Goal: Task Accomplishment & Management: Use online tool/utility

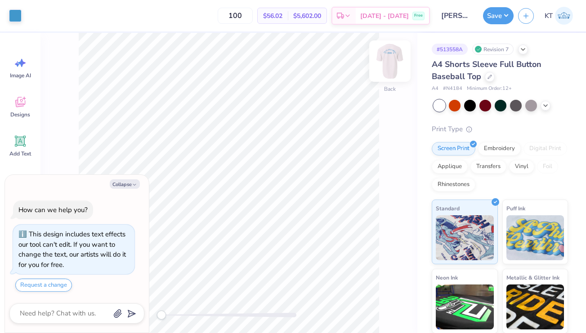
click at [381, 63] on img at bounding box center [390, 61] width 36 height 36
click at [115, 186] on button "Collapse" at bounding box center [125, 183] width 30 height 9
type textarea "x"
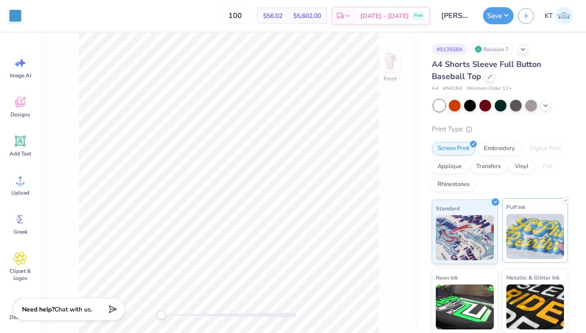
click at [502, 217] on div "Puff Ink" at bounding box center [535, 230] width 66 height 65
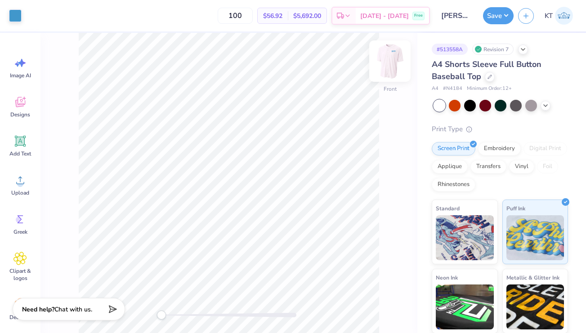
click at [389, 53] on img at bounding box center [390, 61] width 36 height 36
click at [547, 246] on img at bounding box center [535, 236] width 58 height 45
click at [388, 66] on img at bounding box center [390, 61] width 36 height 36
click at [244, 22] on input "100" at bounding box center [235, 16] width 35 height 16
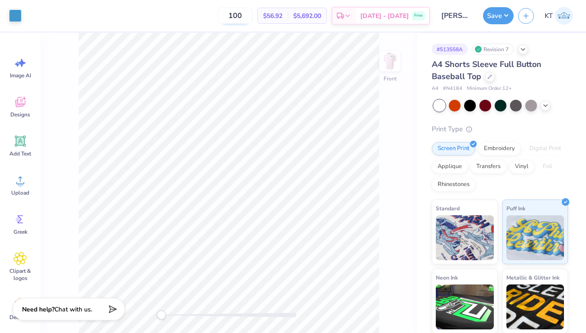
click at [244, 20] on input "100" at bounding box center [235, 16] width 35 height 16
type input "60"
click at [394, 66] on img at bounding box center [390, 61] width 36 height 36
click at [456, 89] on span "# N4184" at bounding box center [452, 89] width 19 height 8
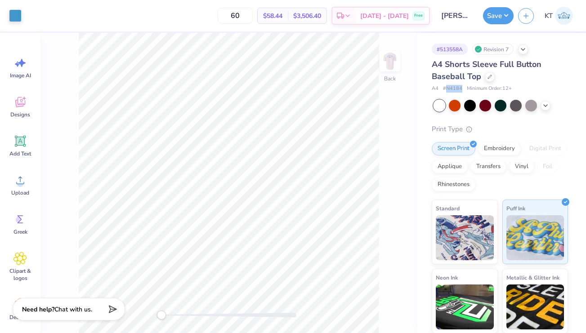
click at [456, 89] on span "# N4184" at bounding box center [452, 89] width 19 height 8
copy span "N4184"
click at [392, 135] on div "Back W 3.50 3.50 " H 1.41 1.41 " Y 3.00 3.00 " Center Middle Top Bottom" at bounding box center [228, 183] width 377 height 300
click at [548, 101] on div at bounding box center [545, 105] width 10 height 10
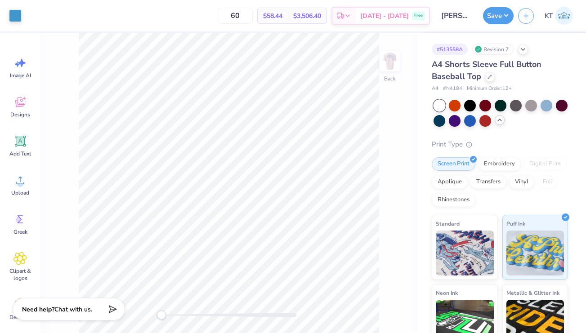
click at [440, 107] on div at bounding box center [439, 106] width 12 height 12
click at [388, 67] on img at bounding box center [390, 61] width 36 height 36
click at [388, 67] on img at bounding box center [390, 61] width 18 height 18
type input "4.42"
type input "1.79"
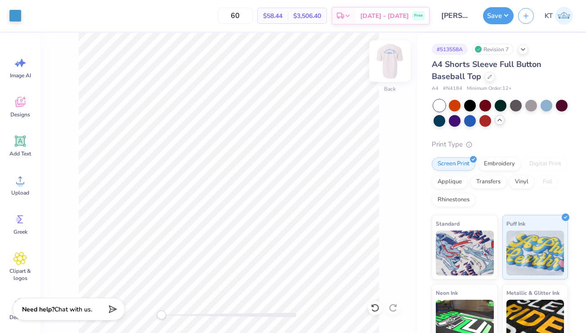
click at [384, 61] on img at bounding box center [390, 61] width 36 height 36
click at [385, 65] on img at bounding box center [390, 61] width 36 height 36
click at [496, 22] on button "Save" at bounding box center [498, 14] width 31 height 17
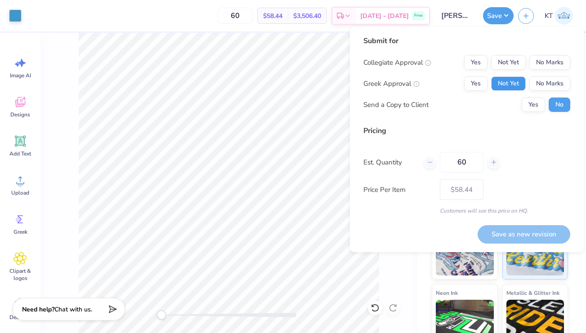
click at [492, 89] on button "Not Yet" at bounding box center [508, 83] width 35 height 14
click at [476, 89] on button "Yes" at bounding box center [475, 83] width 23 height 14
click at [550, 63] on button "No Marks" at bounding box center [549, 62] width 41 height 14
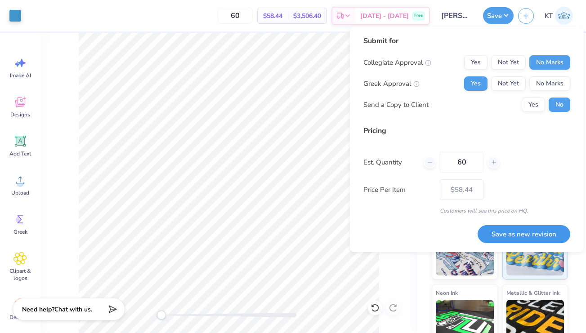
click at [495, 230] on button "Save as new revision" at bounding box center [523, 234] width 93 height 18
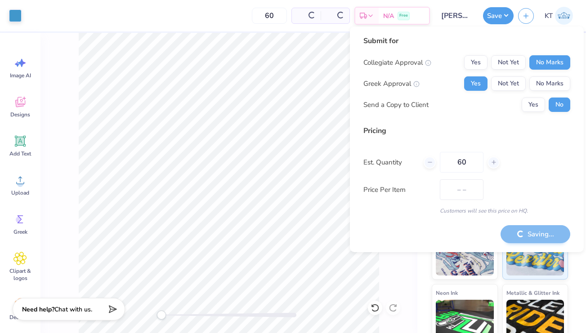
type input "$58.44"
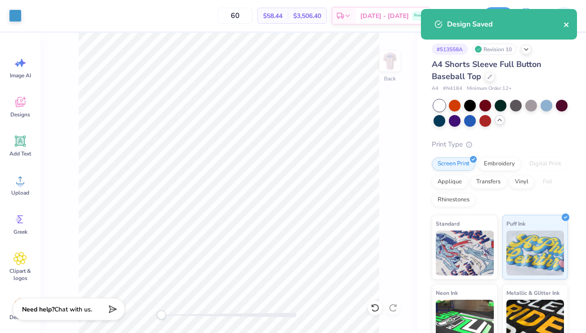
click at [566, 27] on icon "close" at bounding box center [566, 24] width 6 height 7
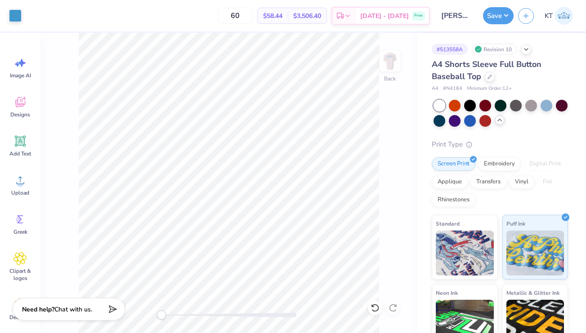
click at [454, 86] on span "# N4184" at bounding box center [452, 89] width 19 height 8
copy span "N4184"
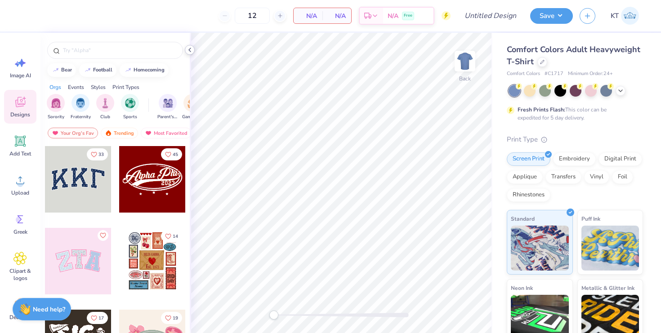
click at [191, 53] on div at bounding box center [190, 50] width 10 height 10
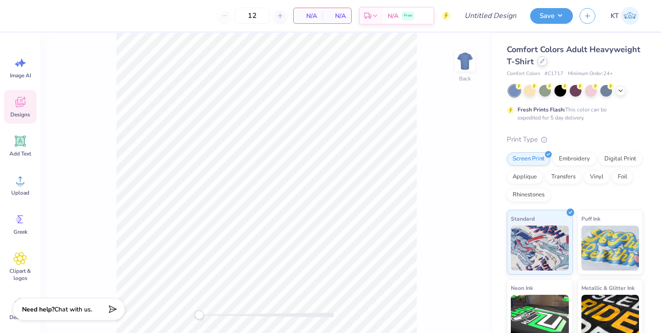
click at [542, 61] on icon at bounding box center [542, 61] width 4 height 4
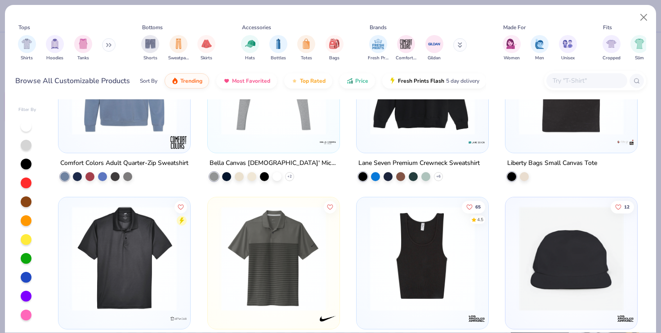
scroll to position [4316, 0]
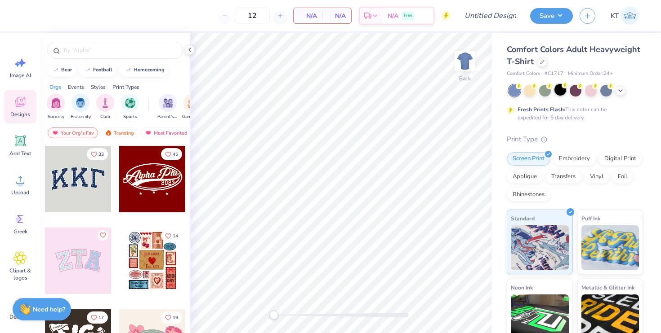
click at [561, 89] on div at bounding box center [560, 90] width 12 height 12
click at [186, 53] on div at bounding box center [190, 50] width 10 height 10
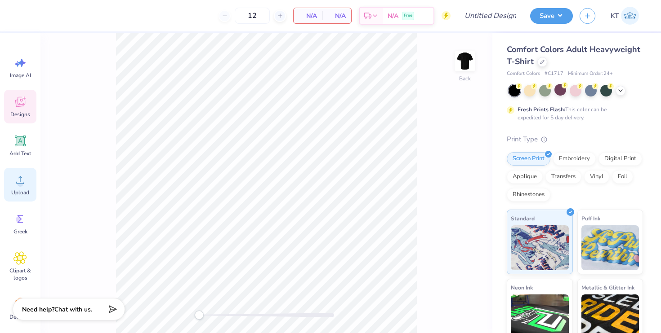
click at [22, 180] on icon at bounding box center [19, 179] width 13 height 13
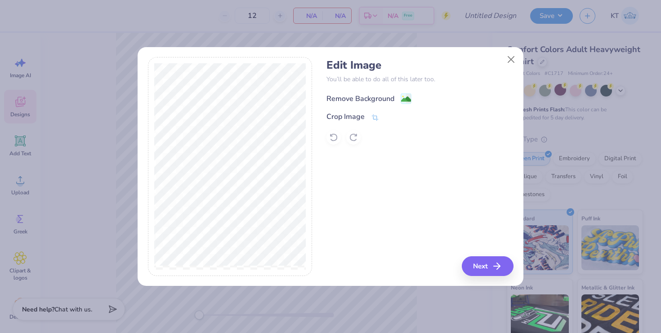
click at [378, 95] on div "Remove Background" at bounding box center [360, 98] width 68 height 11
click at [479, 260] on button "Next" at bounding box center [489, 267] width 52 height 20
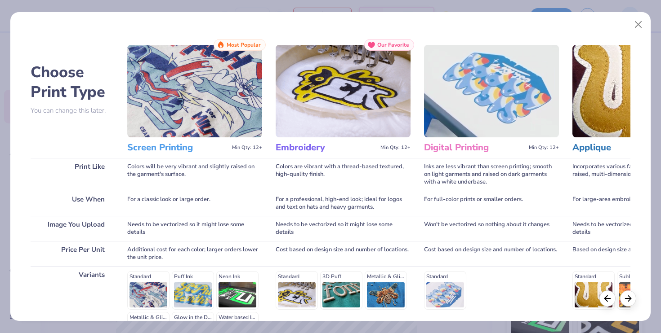
scroll to position [115, 0]
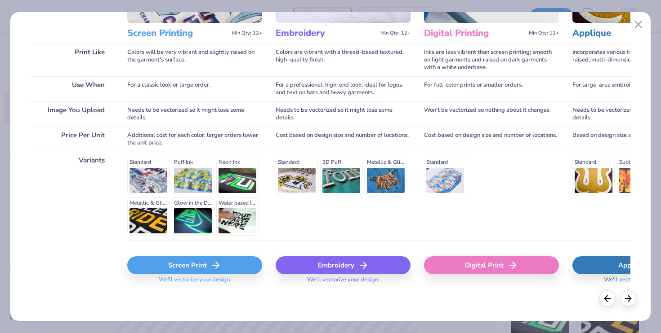
click at [160, 265] on div "Screen Print" at bounding box center [194, 266] width 135 height 18
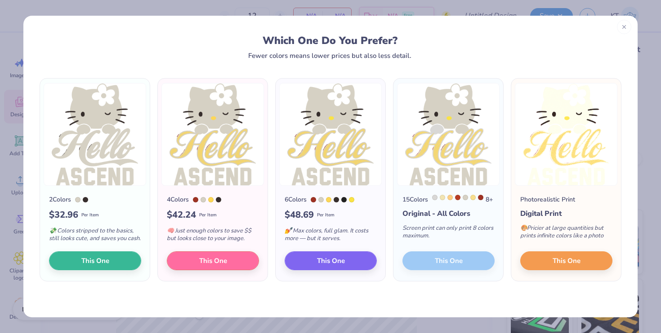
click at [627, 28] on div at bounding box center [624, 27] width 14 height 14
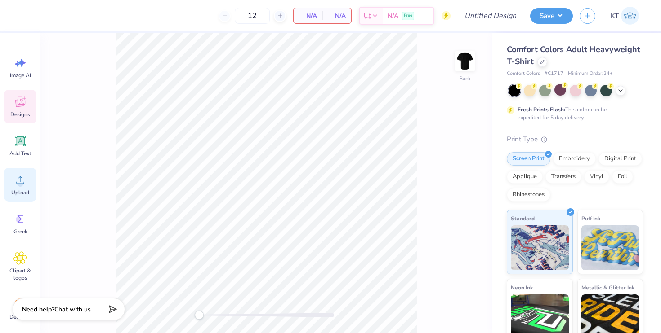
click at [20, 178] on icon at bounding box center [20, 181] width 8 height 8
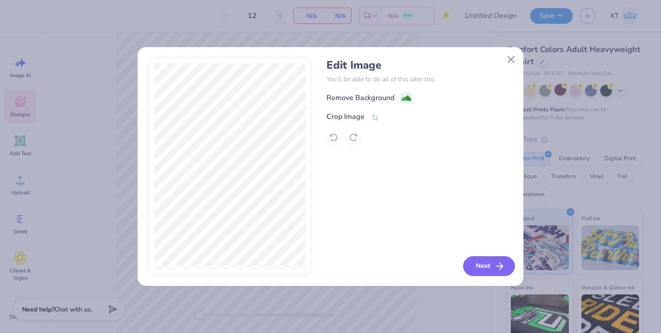
click at [472, 268] on button "Next" at bounding box center [489, 267] width 52 height 20
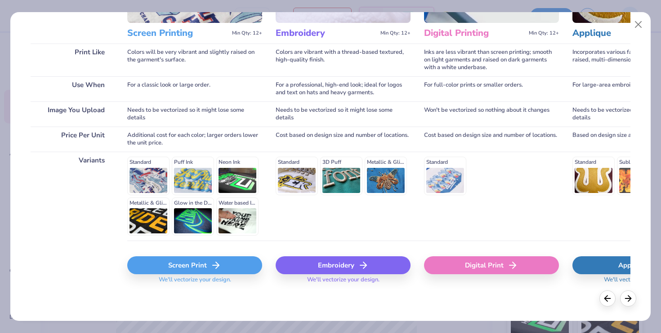
click at [207, 268] on div "Screen Print" at bounding box center [194, 266] width 135 height 18
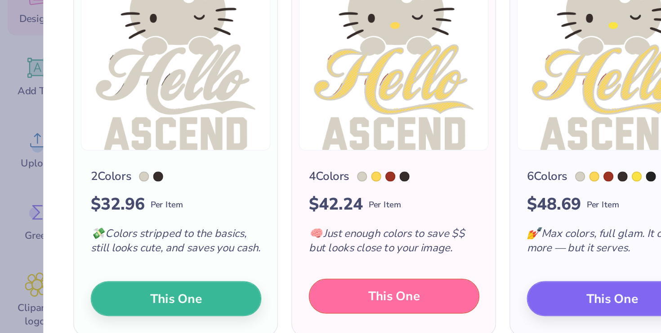
click at [209, 264] on span "This One" at bounding box center [213, 265] width 28 height 10
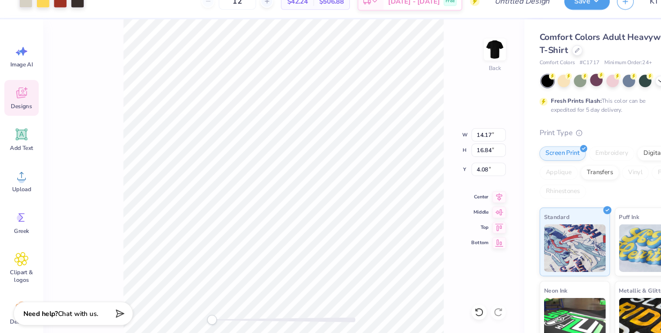
type input "3.09"
type input "3.68"
type input "2.50"
type input "2.97"
type input "3.54"
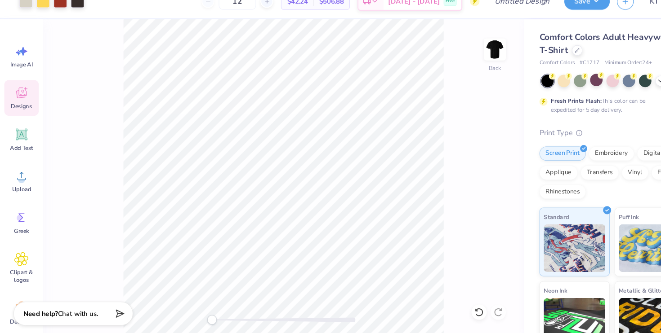
click at [222, 315] on div at bounding box center [266, 315] width 135 height 4
click at [313, 315] on div at bounding box center [266, 315] width 135 height 4
click at [362, 318] on div "Back" at bounding box center [266, 183] width 452 height 301
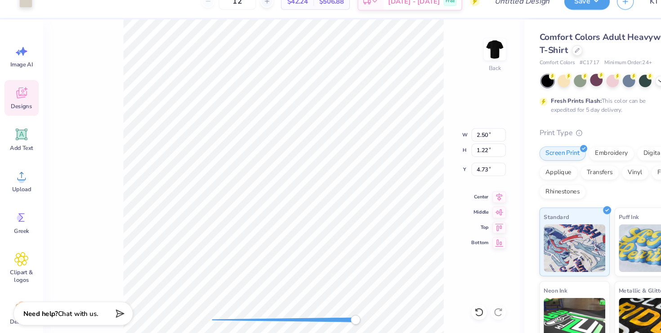
type input "0.17"
type input "0.25"
type input "5.38"
type input "0.03"
type input "0.11"
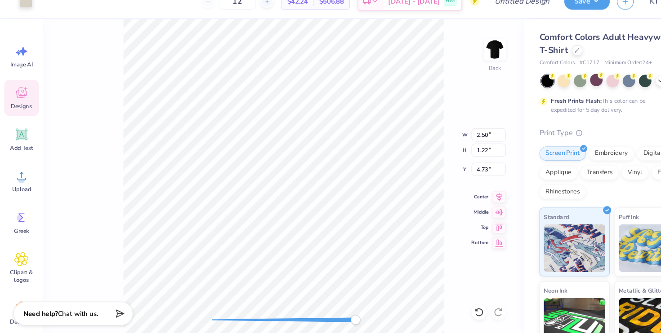
type input "5.38"
click at [448, 311] on icon at bounding box center [449, 308] width 9 height 9
click at [450, 311] on icon at bounding box center [450, 308] width 8 height 8
type input "0.40"
type input "0.50"
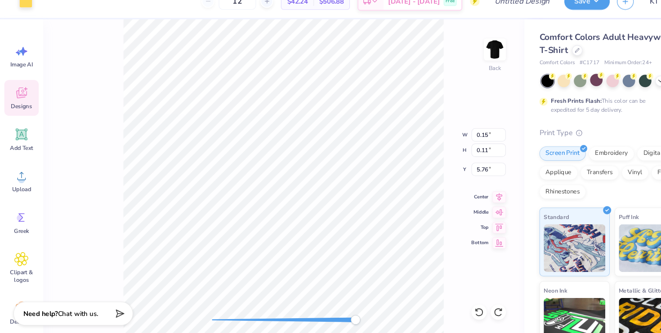
type input "5.24"
click at [381, 315] on div "Back" at bounding box center [266, 183] width 452 height 301
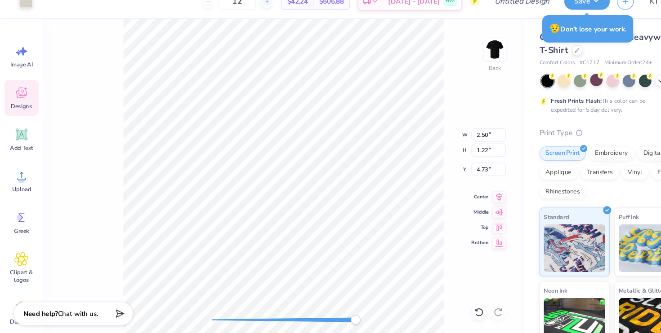
type input "0.04"
type input "0.06"
type input "5.02"
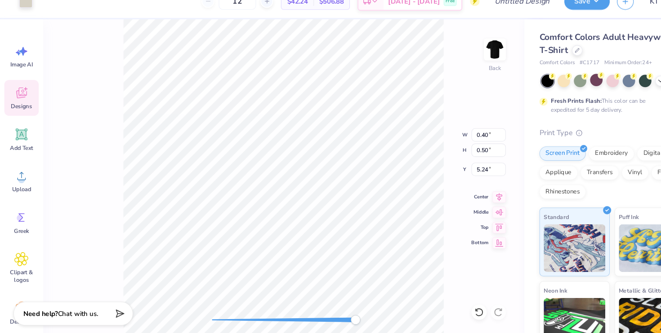
type input "0.02"
type input "0.03"
type input "5.31"
click at [451, 306] on icon at bounding box center [449, 308] width 9 height 9
click at [450, 308] on icon at bounding box center [449, 308] width 9 height 9
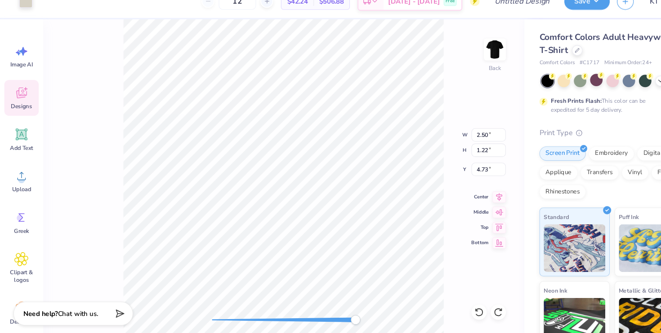
type input "0.26"
type input "0.15"
type input "4.61"
click at [449, 301] on div "Back W 0.26 0.26 " H 0.15 0.15 " Y 4.61 4.61 " Center Middle Top Bottom" at bounding box center [266, 183] width 452 height 301
click at [449, 309] on icon at bounding box center [449, 308] width 9 height 9
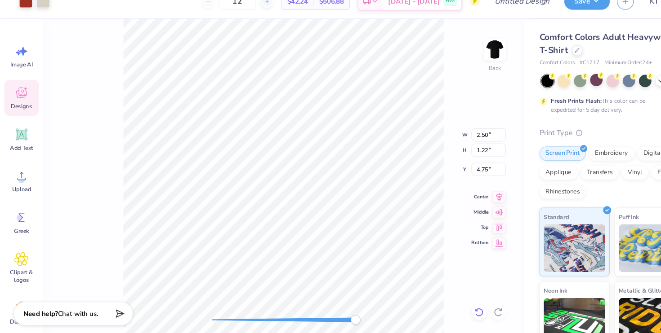
click at [452, 309] on icon at bounding box center [449, 308] width 9 height 9
type input "4.73"
click at [449, 306] on icon at bounding box center [449, 308] width 9 height 9
type input "0.01"
type input "0.02"
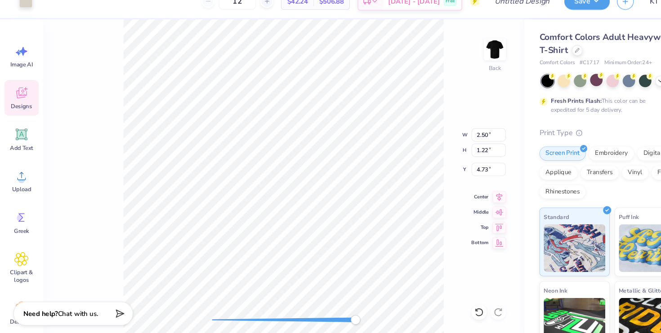
type input "5.07"
type input "0.16"
type input "0.19"
type input "5.45"
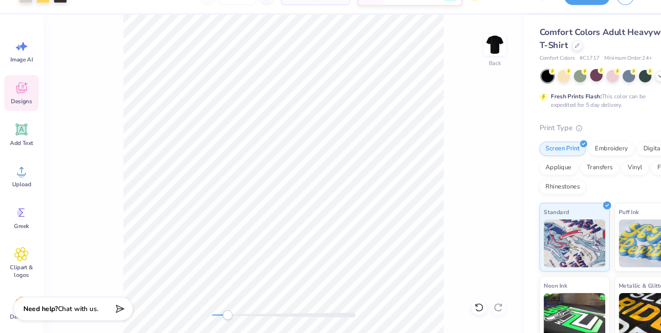
click at [190, 316] on div "Back" at bounding box center [266, 183] width 452 height 301
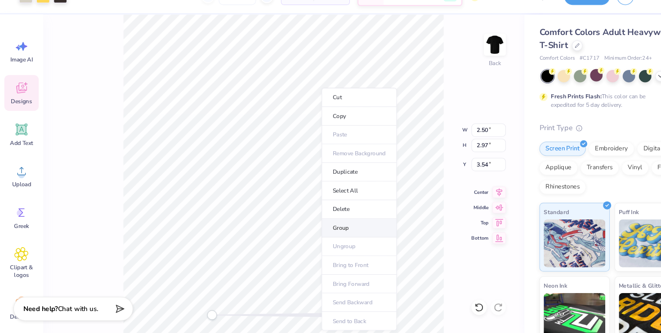
click at [320, 233] on li "Group" at bounding box center [337, 234] width 71 height 18
type input "12.27"
type input "14.58"
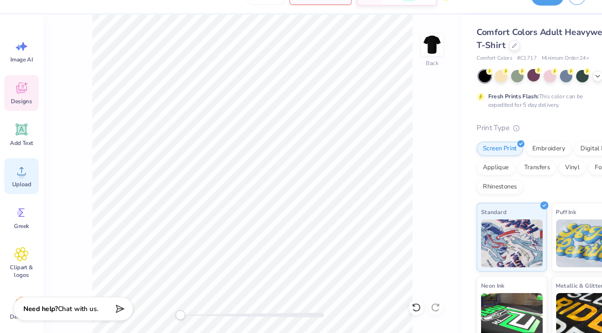
click at [25, 182] on icon at bounding box center [19, 179] width 13 height 13
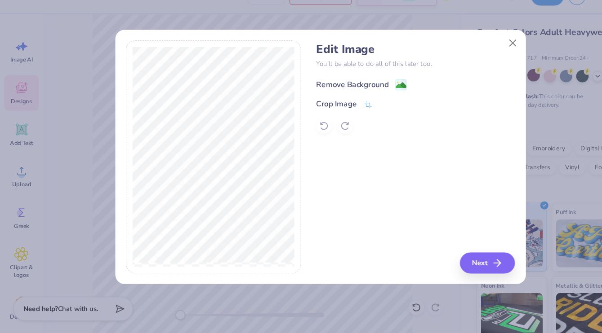
click at [315, 96] on div "Remove Background" at bounding box center [331, 98] width 68 height 11
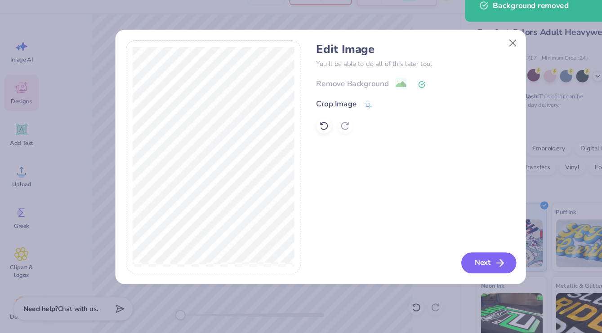
click at [458, 266] on button "Next" at bounding box center [459, 267] width 52 height 20
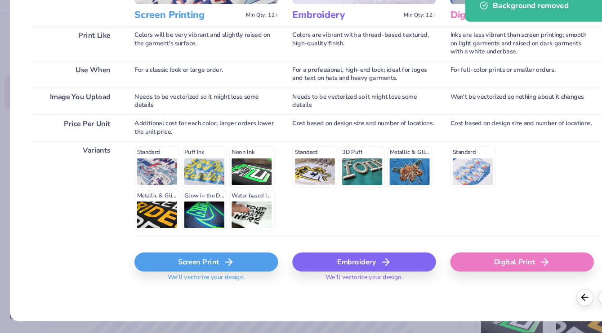
click at [172, 260] on div "Screen Print" at bounding box center [193, 266] width 135 height 18
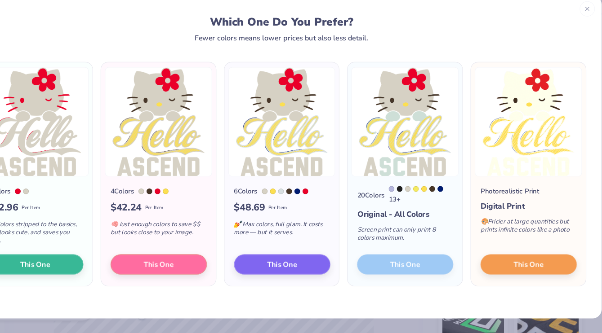
click at [412, 231] on div "Screen print can only print 8 colors maximum." at bounding box center [417, 241] width 90 height 30
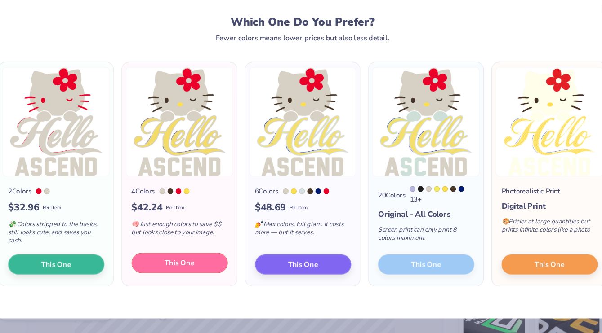
click at [190, 262] on span "This One" at bounding box center [185, 267] width 28 height 10
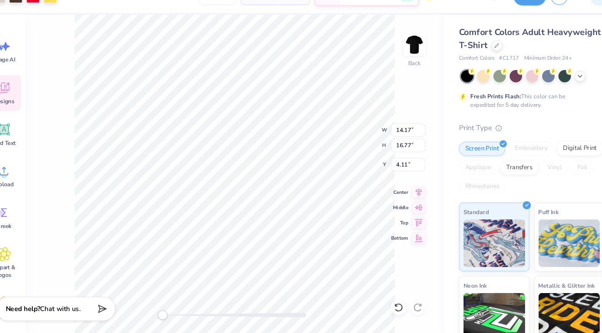
type input "12.53"
type input "14.83"
type input "4.12"
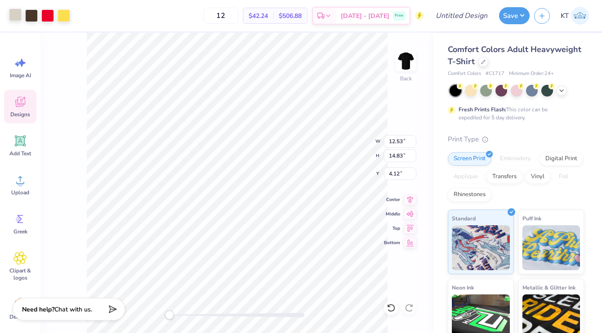
click at [18, 15] on div at bounding box center [15, 15] width 13 height 13
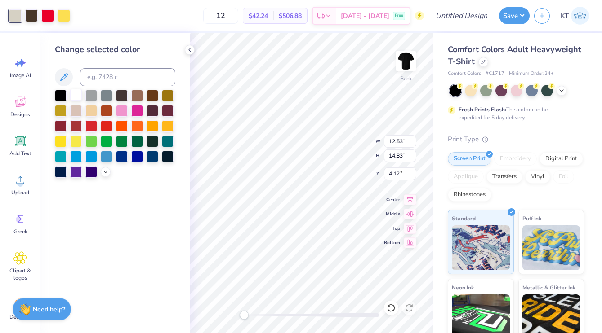
click at [76, 97] on div at bounding box center [76, 95] width 12 height 12
click at [28, 13] on div at bounding box center [31, 15] width 13 height 13
click at [61, 95] on div at bounding box center [61, 95] width 12 height 12
click at [139, 96] on div at bounding box center [137, 95] width 12 height 12
click at [147, 96] on div at bounding box center [153, 95] width 12 height 12
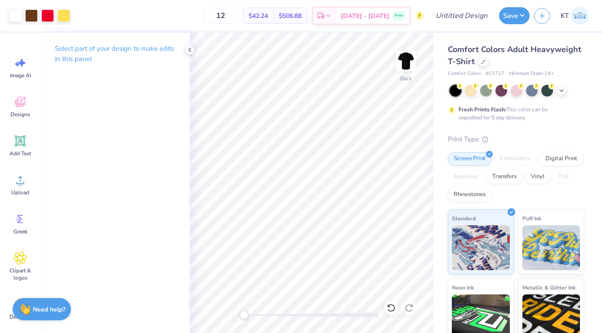
click at [251, 317] on div at bounding box center [311, 315] width 135 height 4
click at [295, 320] on div at bounding box center [311, 315] width 135 height 9
click at [214, 296] on div "Back" at bounding box center [312, 183] width 244 height 301
drag, startPoint x: 245, startPoint y: 313, endPoint x: 259, endPoint y: 313, distance: 13.9
click at [253, 313] on div "Accessibility label" at bounding box center [248, 315] width 9 height 9
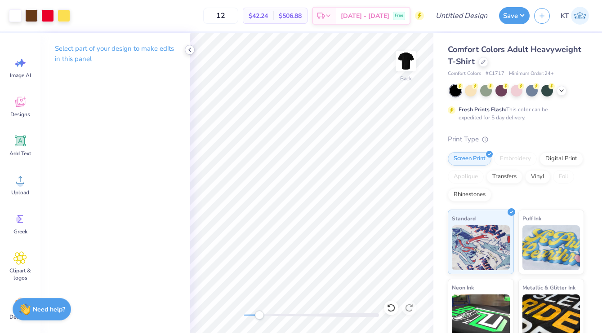
click at [191, 50] on icon at bounding box center [189, 49] width 7 height 7
